Goal: Information Seeking & Learning: Learn about a topic

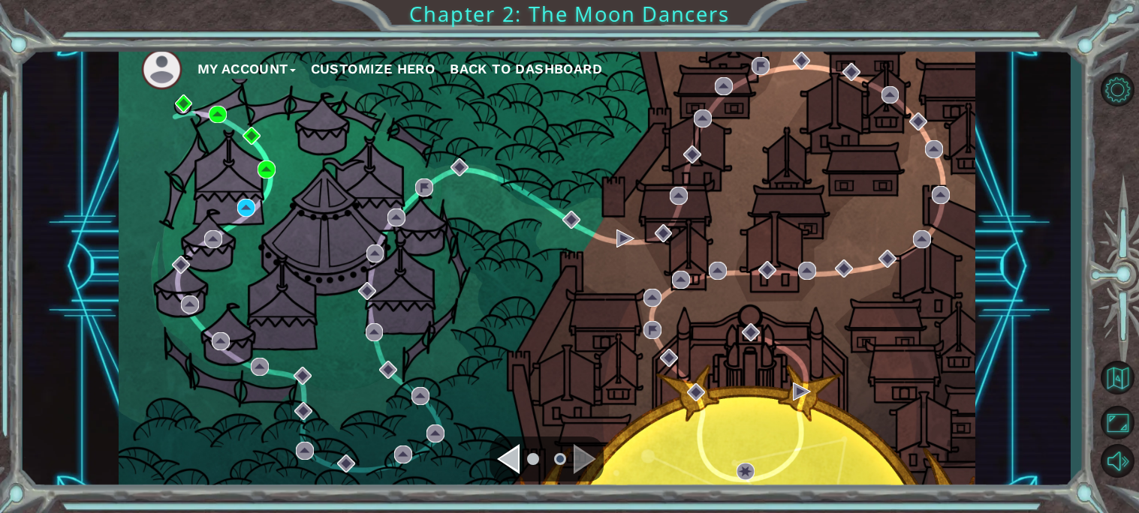
click at [220, 402] on div "My Account Customize Hero Back to Dashboard" at bounding box center [547, 267] width 856 height 452
click at [203, 384] on div "My Account Customize Hero Back to Dashboard" at bounding box center [547, 267] width 856 height 452
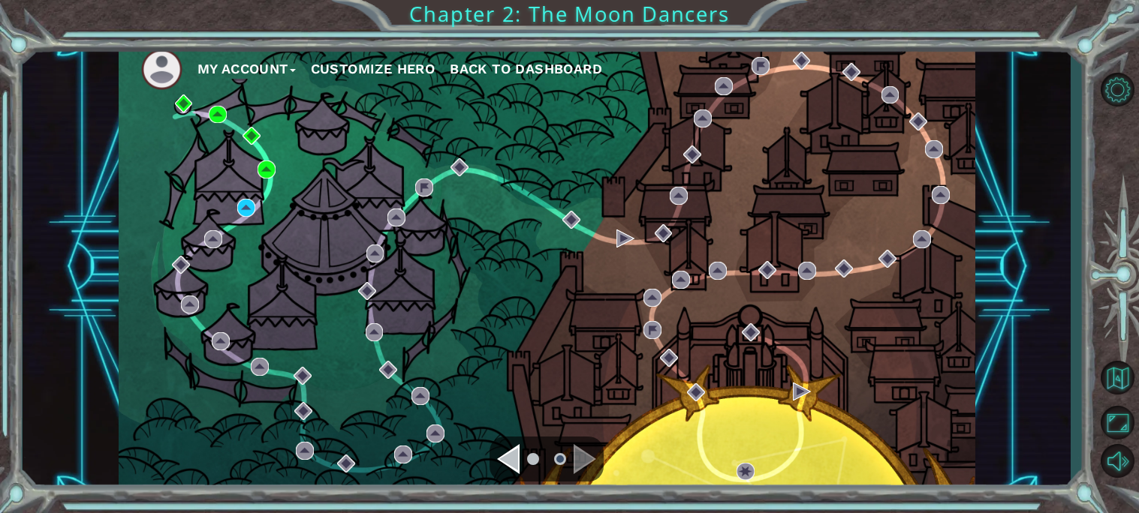
click at [203, 384] on div "My Account Customize Hero Back to Dashboard" at bounding box center [547, 267] width 856 height 452
click at [505, 445] on div "Navigate to the previous page" at bounding box center [508, 459] width 23 height 30
